Goal: Information Seeking & Learning: Learn about a topic

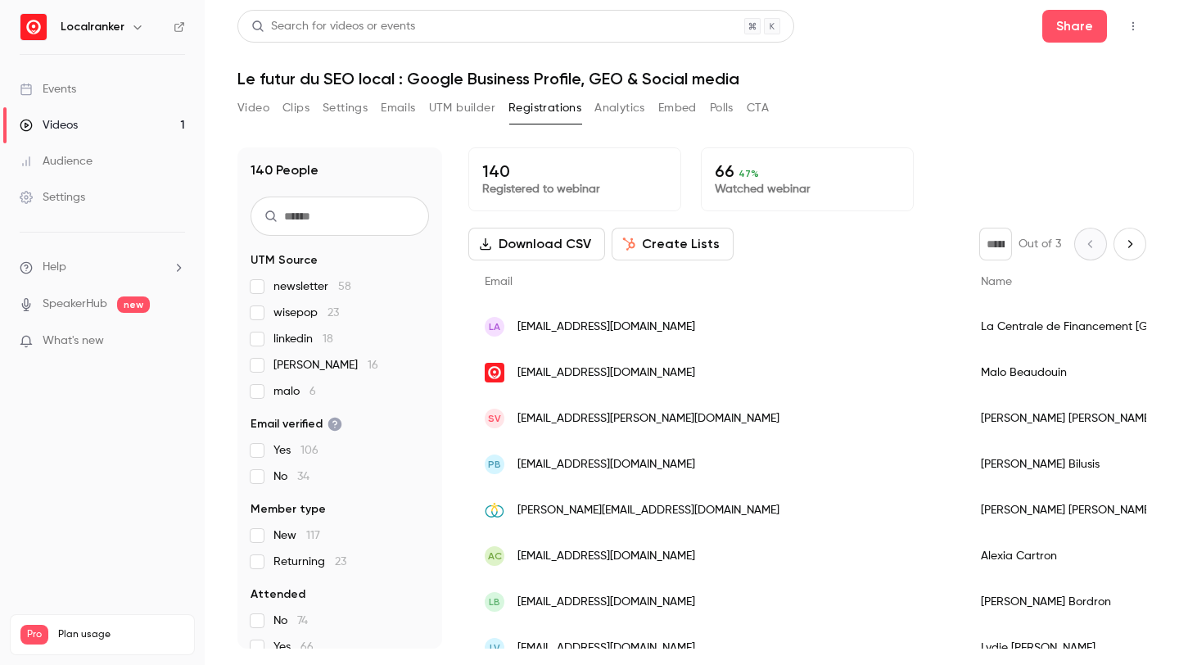
scroll to position [1948, 0]
click at [728, 171] on p "68 49 %" at bounding box center [807, 171] width 185 height 20
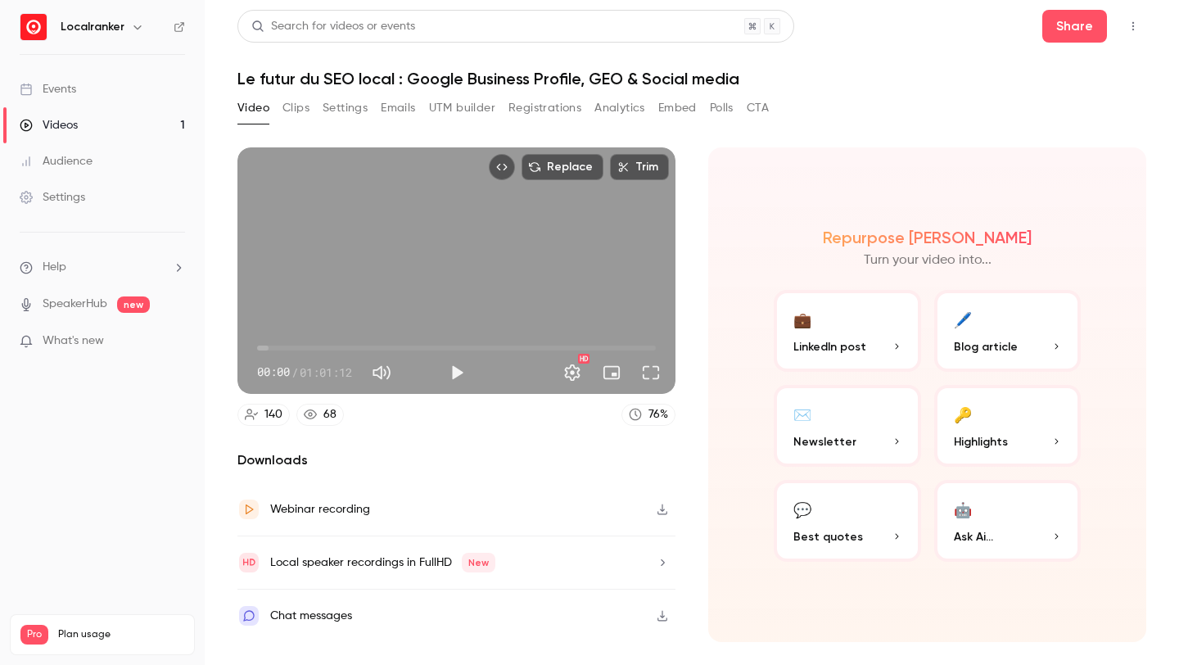
click at [655, 406] on div "76 %" at bounding box center [658, 414] width 20 height 17
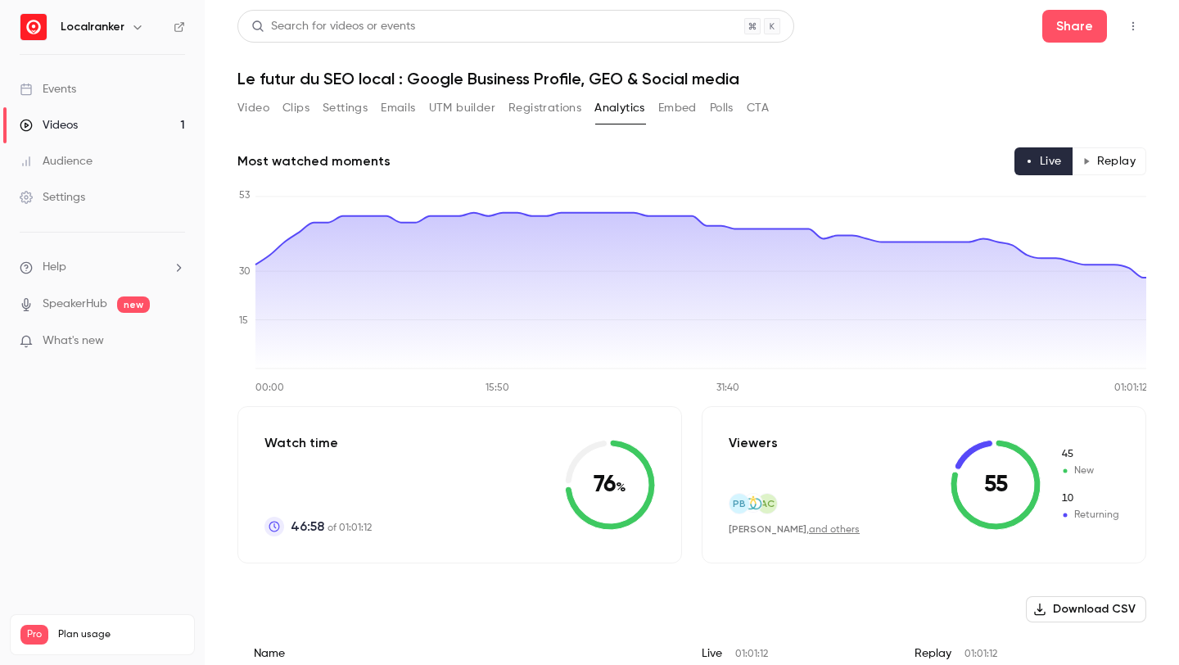
click at [1119, 171] on button "Replay" at bounding box center [1109, 161] width 75 height 28
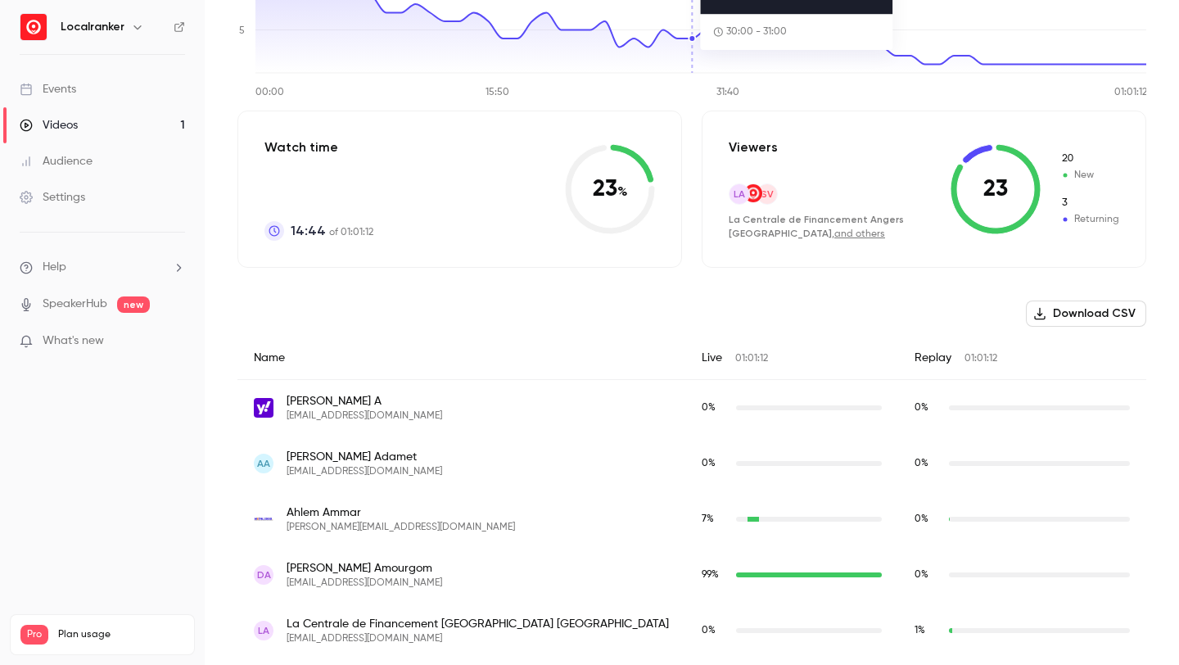
scroll to position [301, 0]
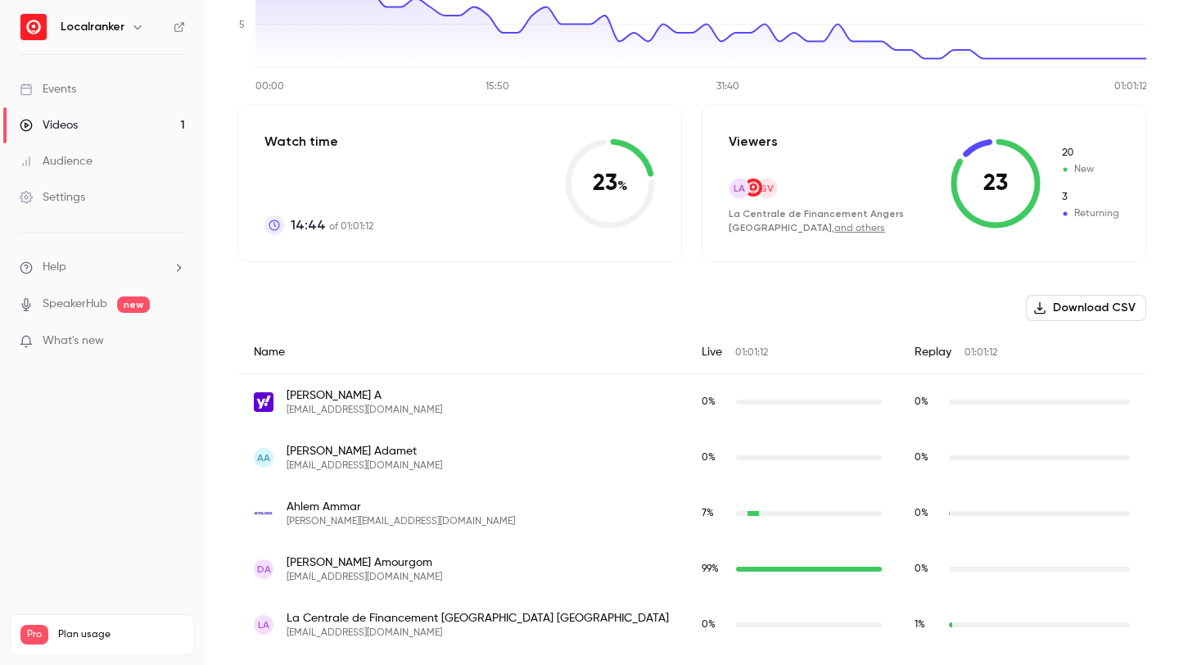
click at [834, 230] on link "and others" at bounding box center [859, 229] width 51 height 10
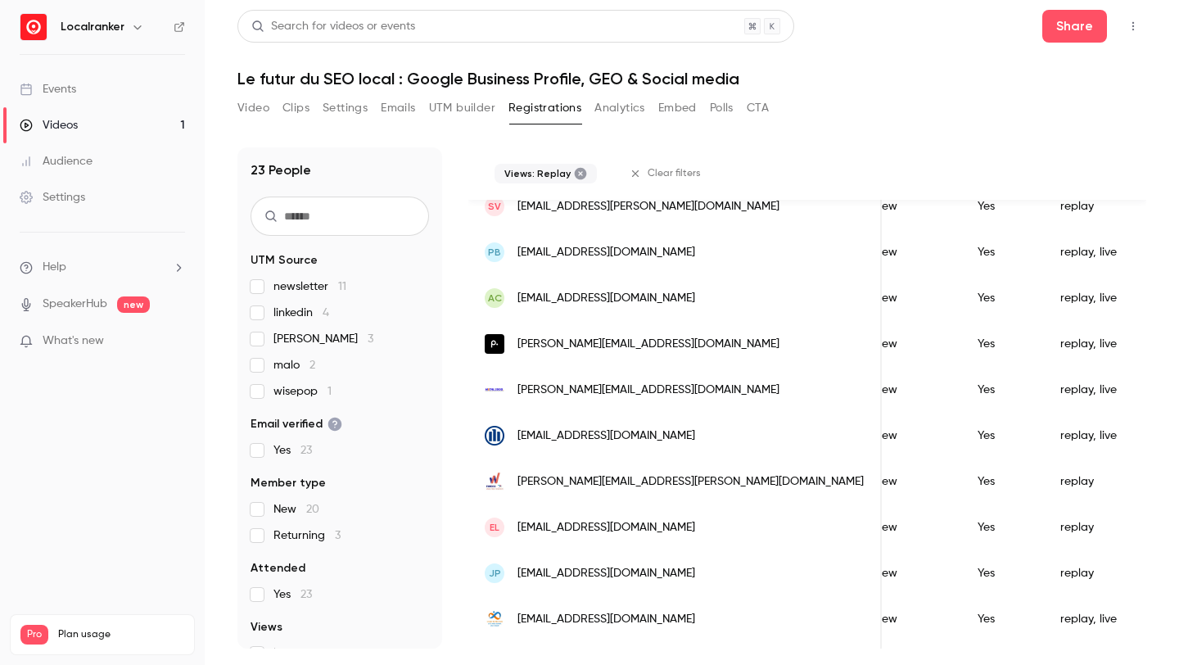
click at [367, 224] on input "text" at bounding box center [340, 215] width 178 height 39
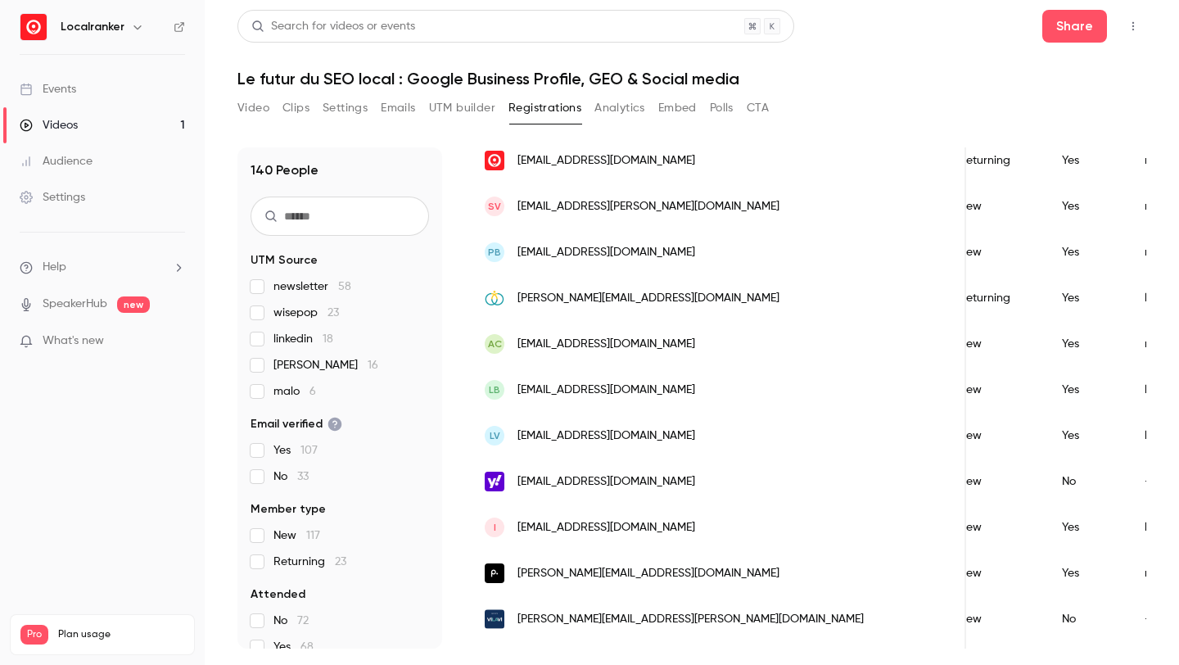
click at [320, 228] on input "text" at bounding box center [340, 215] width 178 height 39
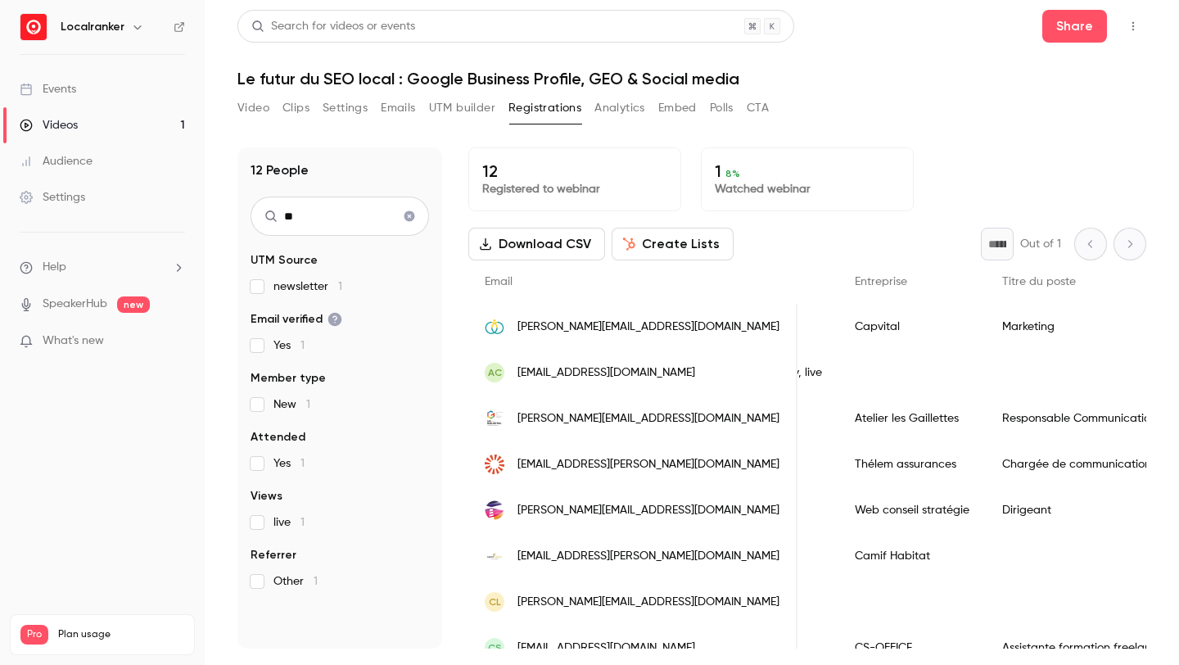
type input "*"
